Goal: Find specific page/section: Find specific page/section

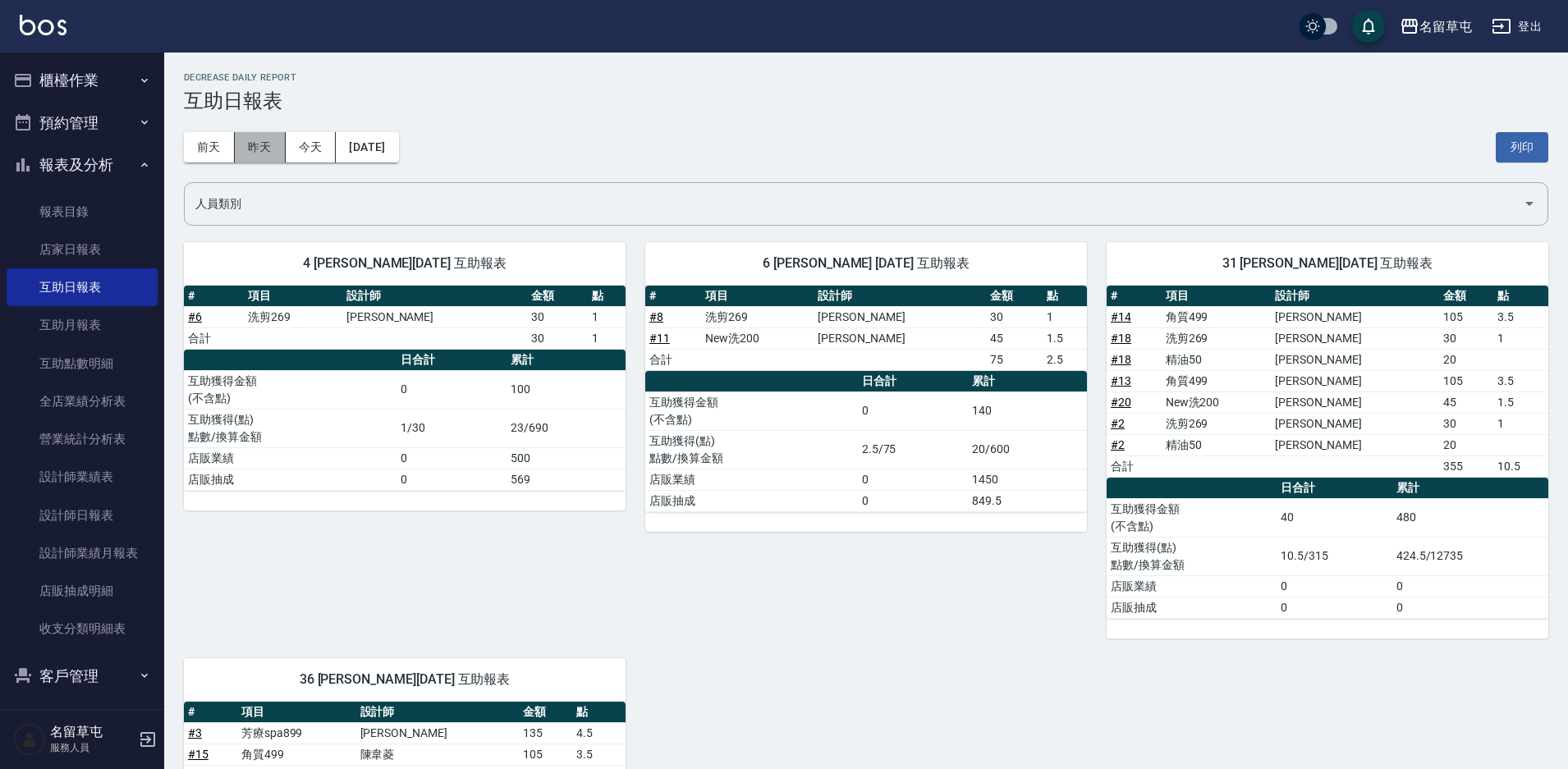
click at [267, 146] on button "昨天" at bounding box center [260, 148] width 51 height 31
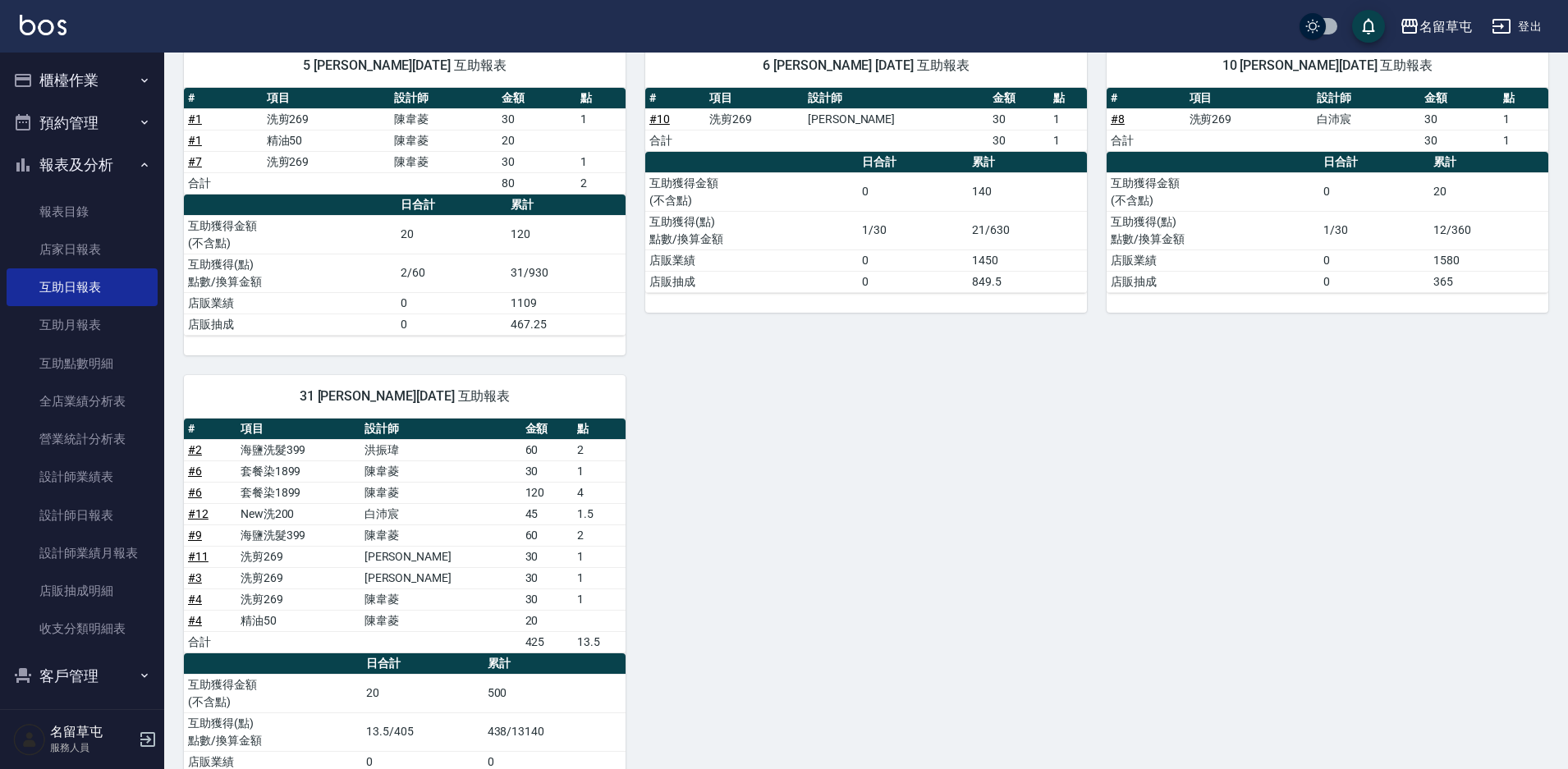
scroll to position [99, 0]
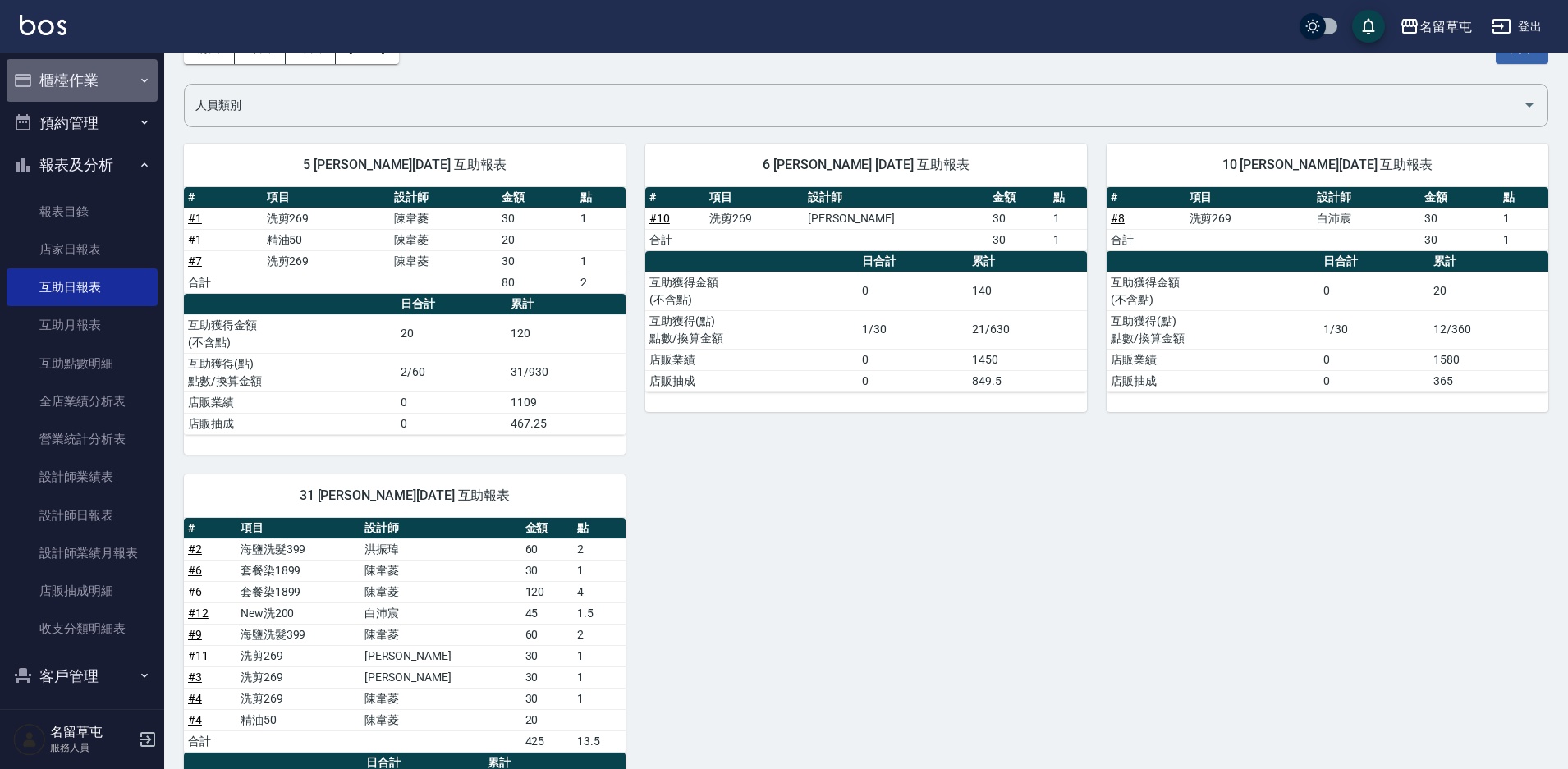
click at [95, 82] on button "櫃檯作業" at bounding box center [82, 81] width 151 height 42
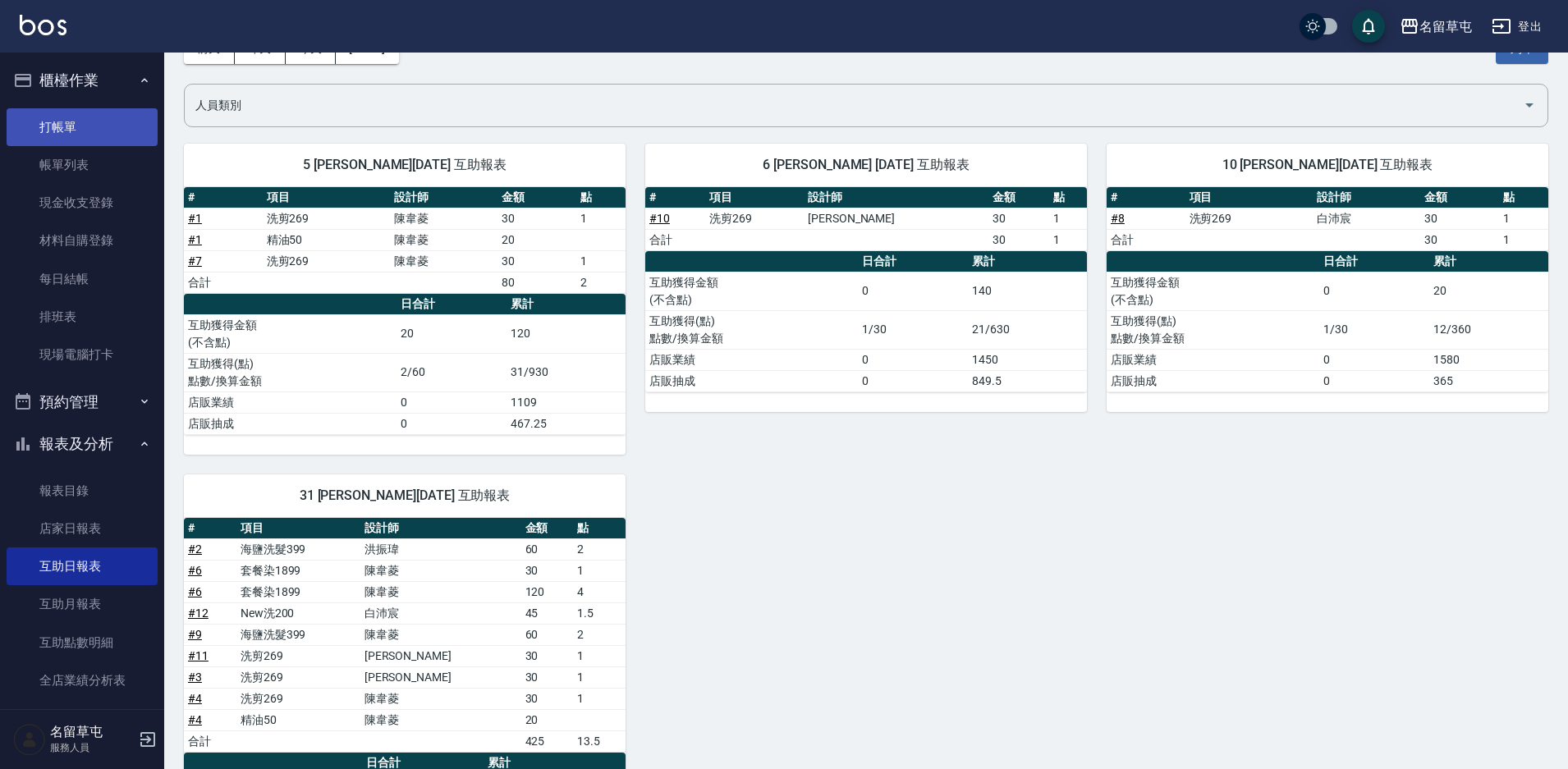
click at [85, 121] on link "打帳單" at bounding box center [82, 127] width 151 height 37
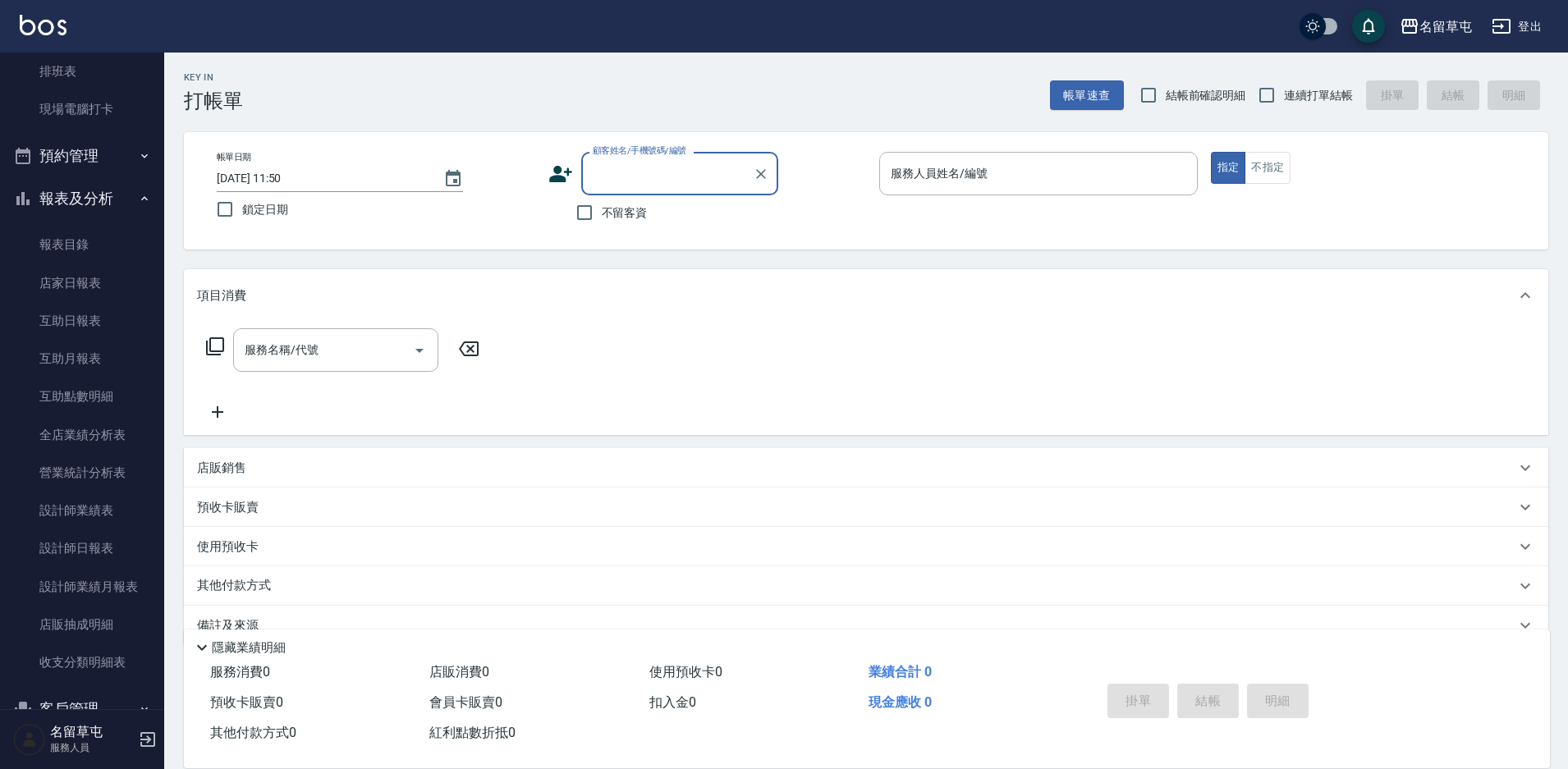
scroll to position [246, 0]
click at [124, 540] on link "設計師日報表" at bounding box center [82, 547] width 151 height 37
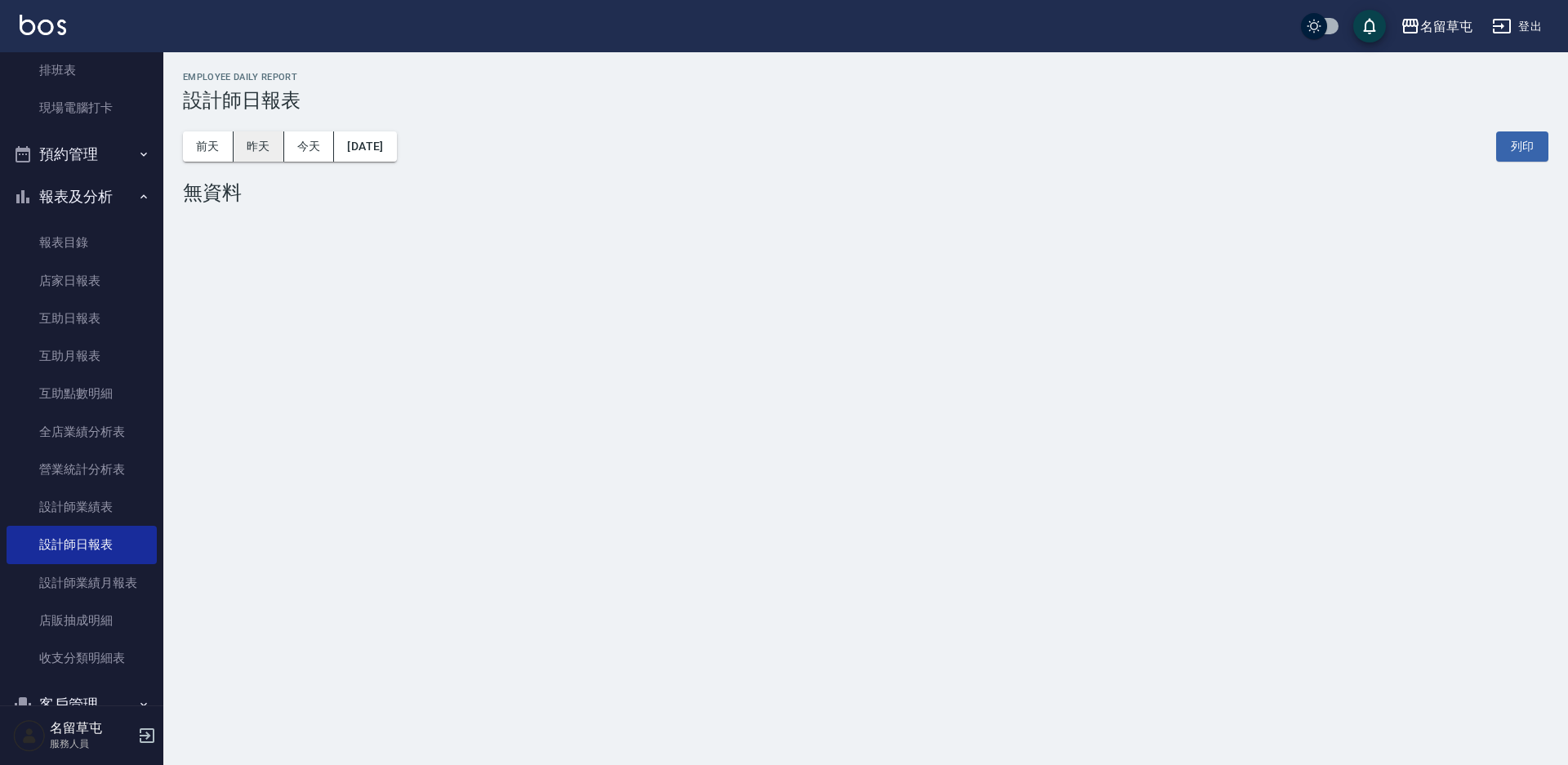
click at [264, 133] on button "昨天" at bounding box center [259, 147] width 51 height 30
